Goal: Task Accomplishment & Management: Complete application form

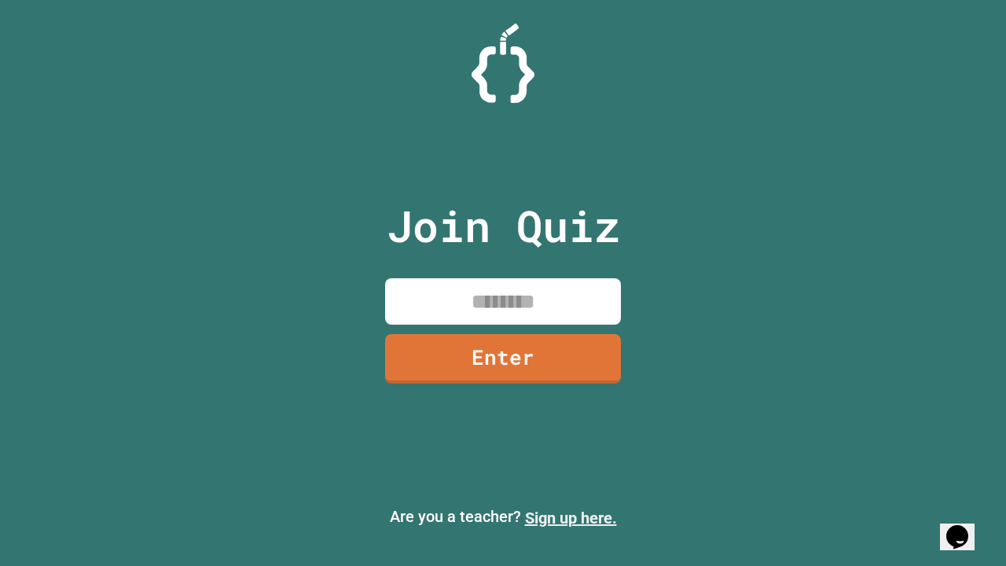
click at [571, 518] on link "Sign up here." at bounding box center [571, 517] width 92 height 19
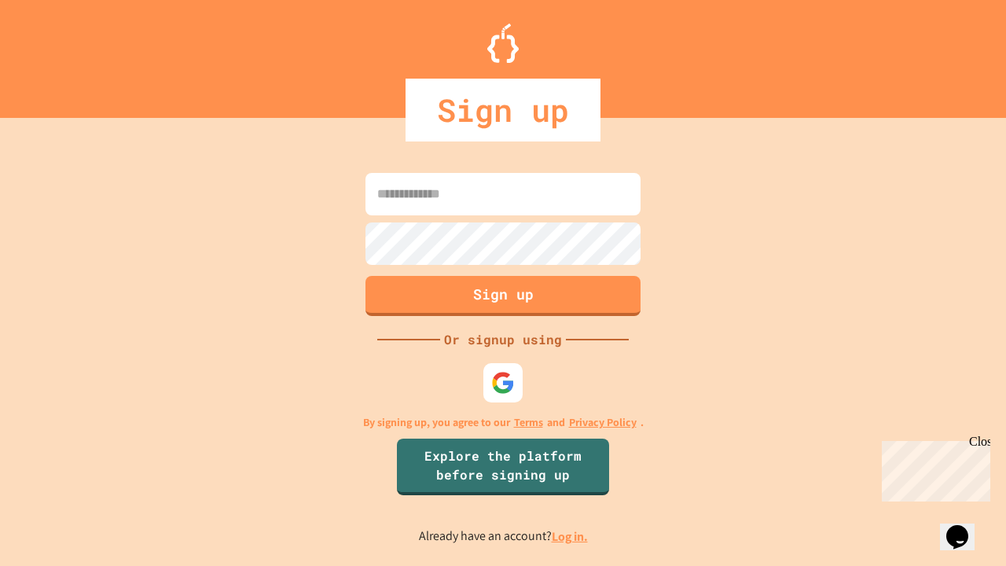
click at [571, 536] on link "Log in." at bounding box center [570, 536] width 36 height 17
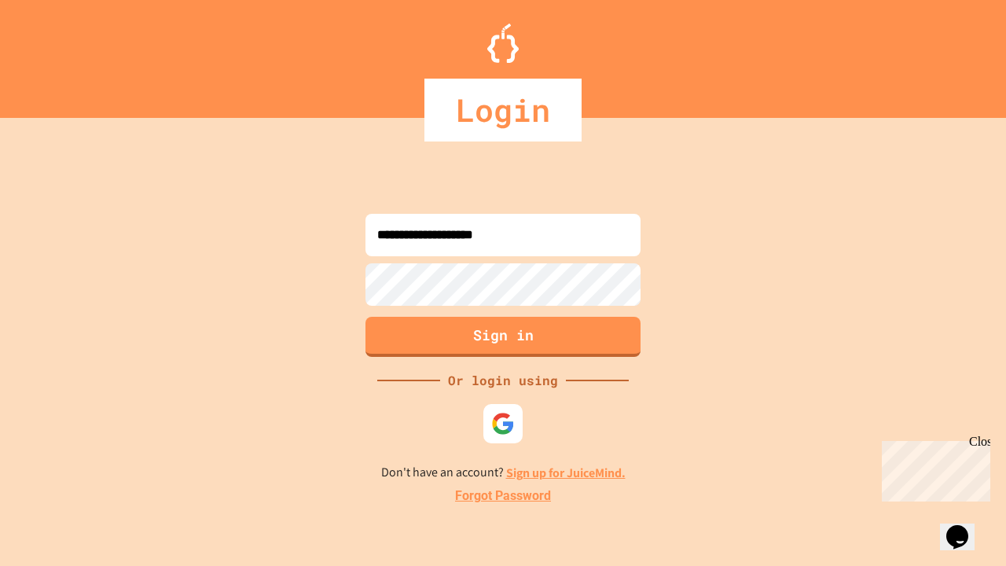
type input "**********"
